Goal: Information Seeking & Learning: Learn about a topic

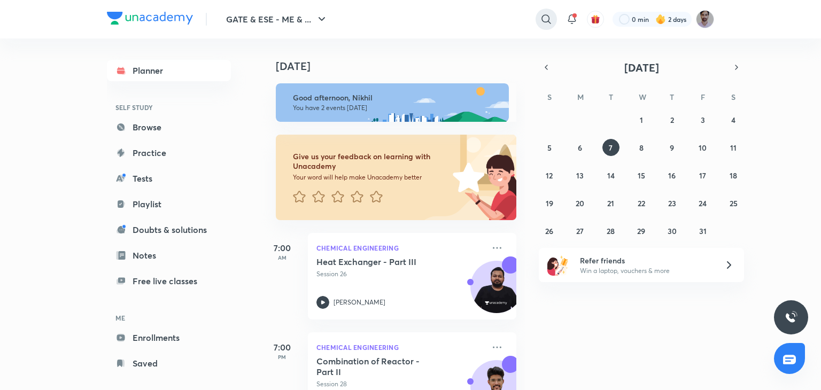
click at [546, 24] on icon at bounding box center [546, 19] width 13 height 13
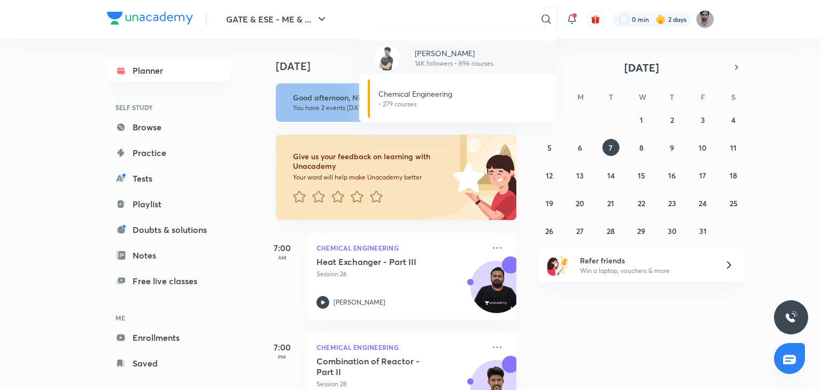
click at [472, 62] on p "14K followers • 896 courses" at bounding box center [454, 64] width 79 height 10
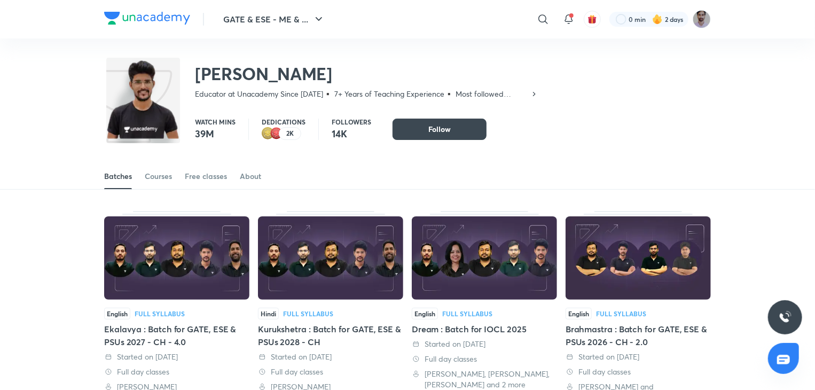
scroll to position [118, 0]
click at [162, 180] on div "Courses" at bounding box center [158, 176] width 27 height 11
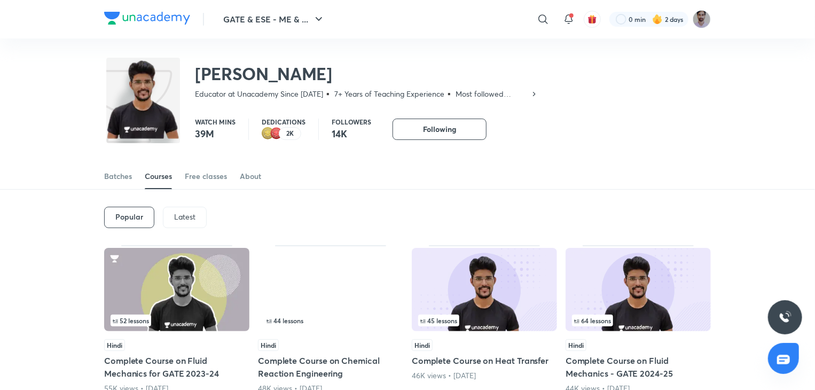
click at [194, 210] on div "Latest" at bounding box center [185, 217] width 44 height 21
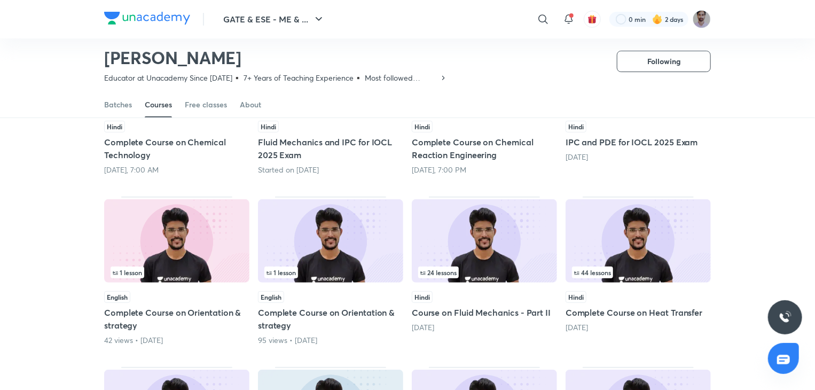
scroll to position [187, 0]
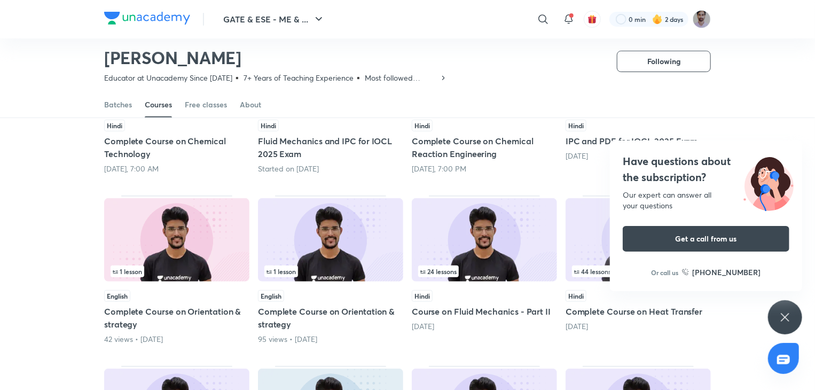
click at [609, 232] on img at bounding box center [638, 239] width 145 height 83
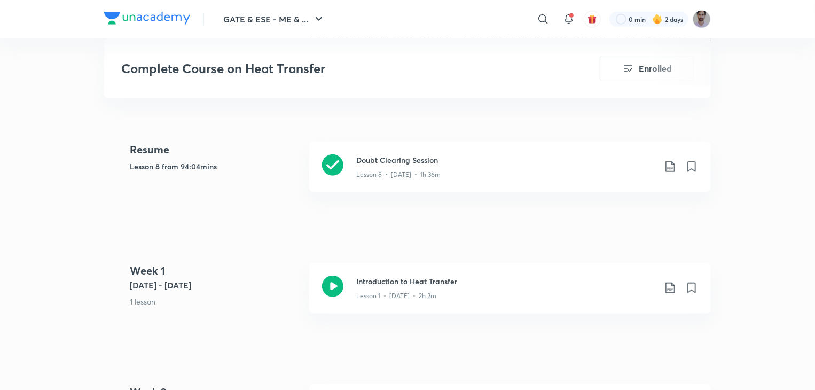
scroll to position [485, 0]
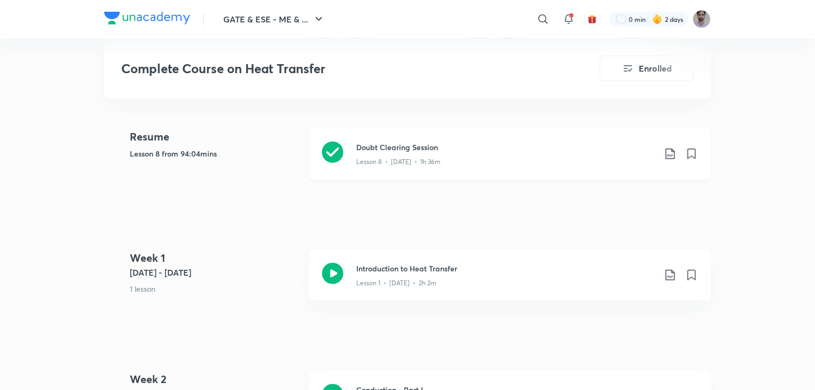
click at [330, 152] on icon at bounding box center [332, 152] width 21 height 21
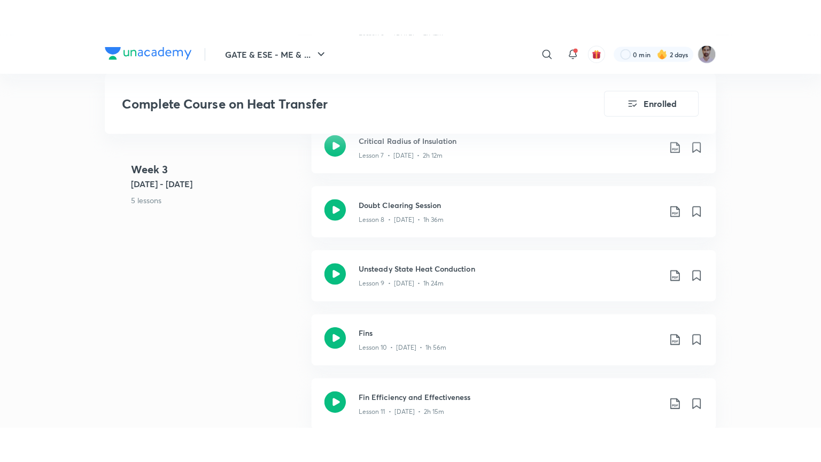
scroll to position [1173, 0]
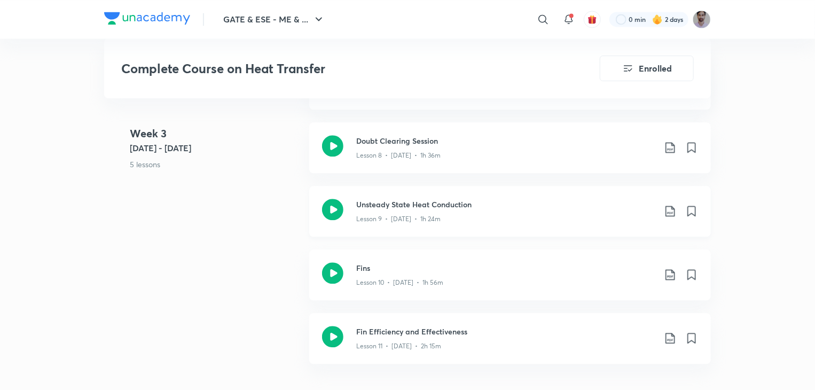
click at [334, 207] on icon at bounding box center [332, 209] width 21 height 21
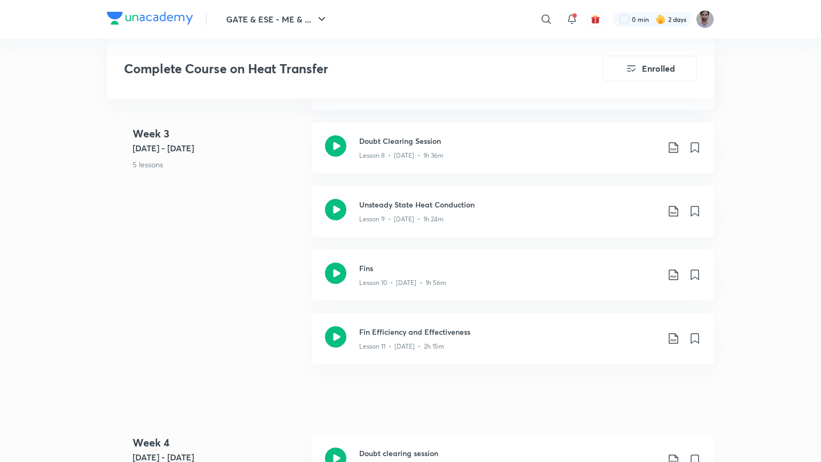
scroll to position [47, 0]
